Goal: Find specific page/section: Find specific page/section

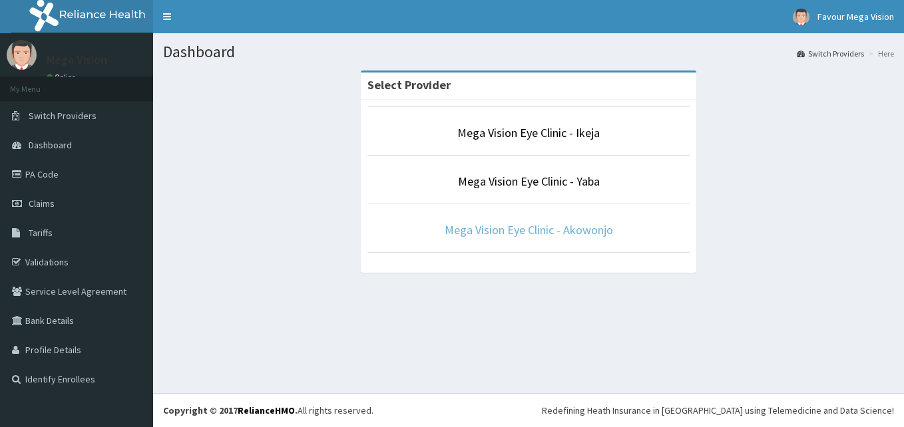
click at [520, 228] on link "Mega Vision Eye Clinic - Akowonjo" at bounding box center [528, 229] width 168 height 15
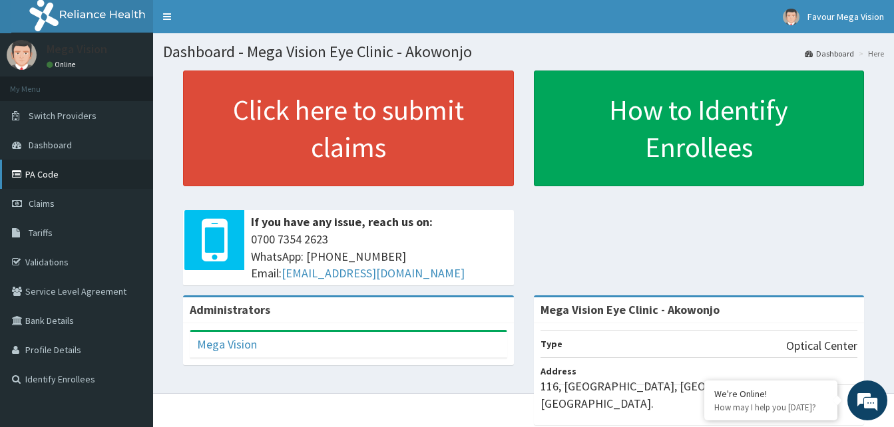
click at [63, 183] on link "PA Code" at bounding box center [76, 174] width 153 height 29
